Goal: Transaction & Acquisition: Obtain resource

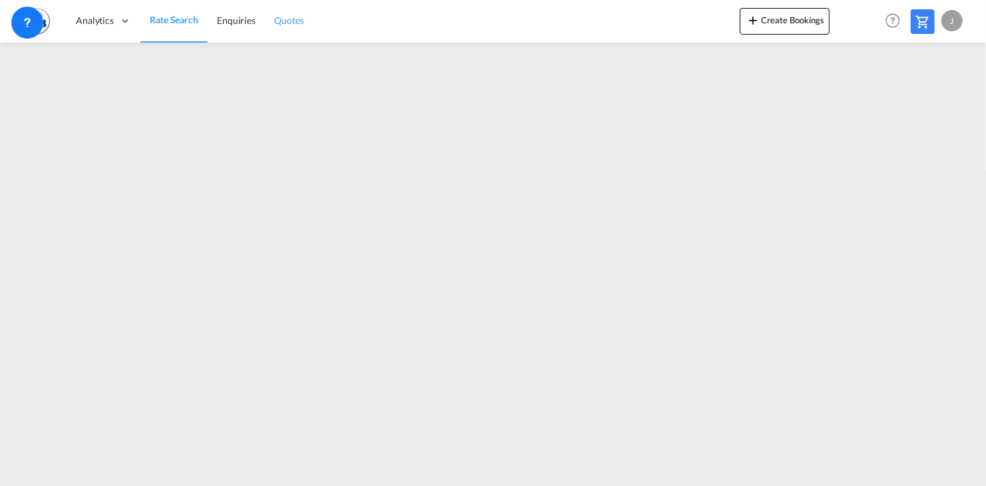
click at [284, 22] on span "Quotes" at bounding box center [288, 20] width 29 height 11
click at [162, 23] on span "Rate Search" at bounding box center [174, 20] width 48 height 11
click at [233, 21] on span "Enquiries" at bounding box center [236, 20] width 39 height 11
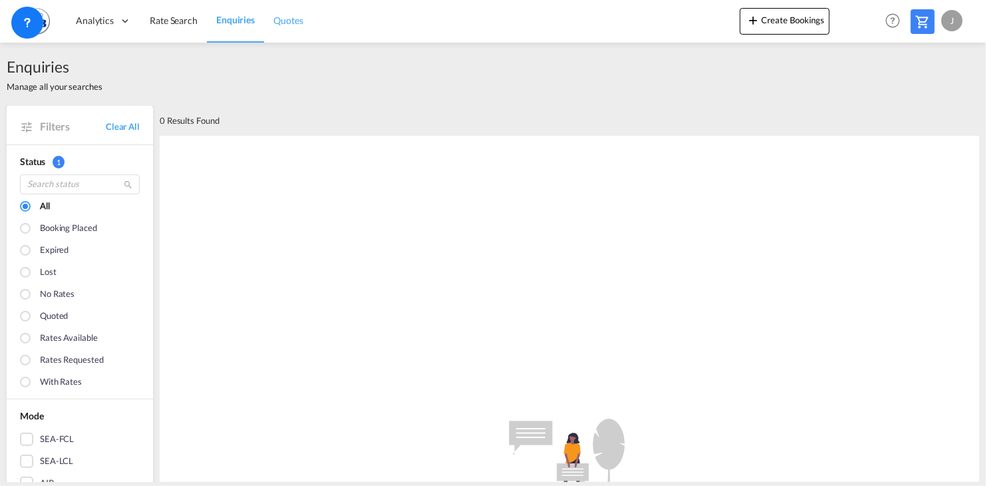
click at [277, 24] on span "Quotes" at bounding box center [288, 20] width 29 height 11
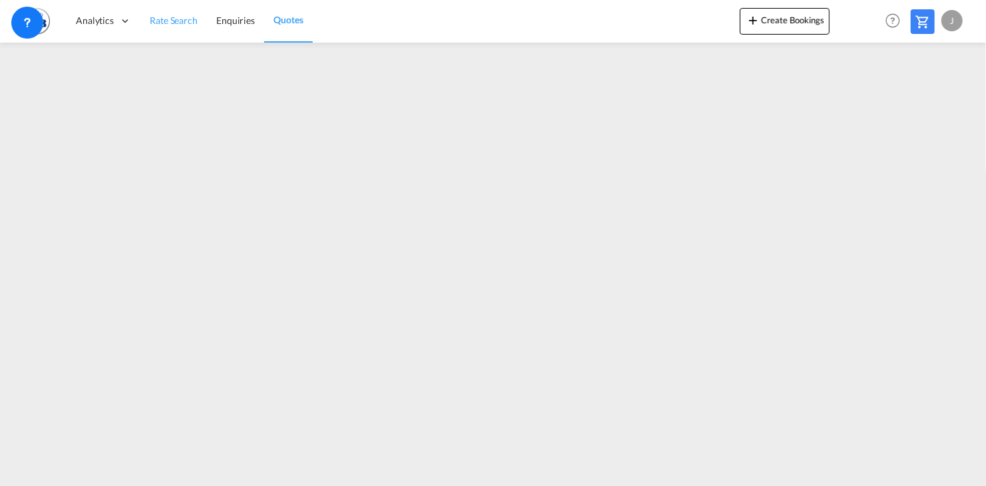
click at [164, 27] on span "Rate Search" at bounding box center [174, 20] width 48 height 13
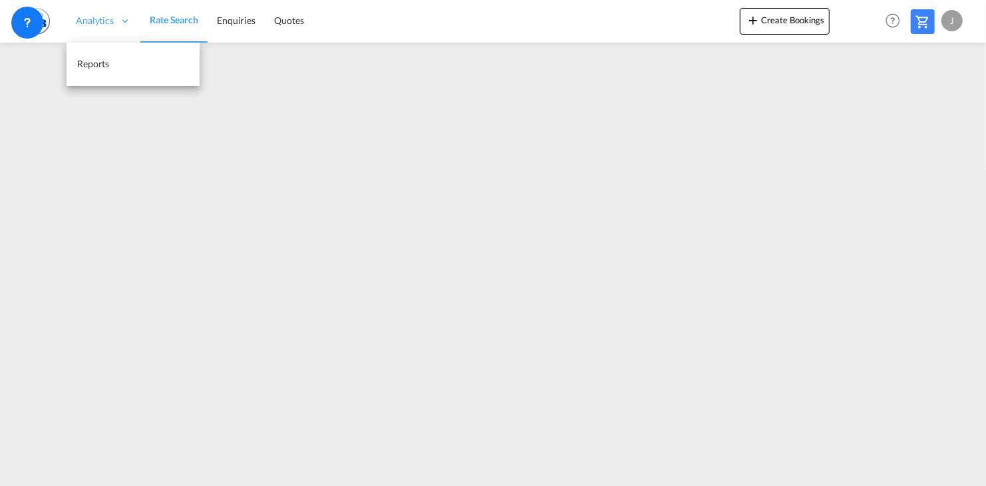
click at [126, 15] on icon at bounding box center [125, 21] width 12 height 12
